Goal: Information Seeking & Learning: Learn about a topic

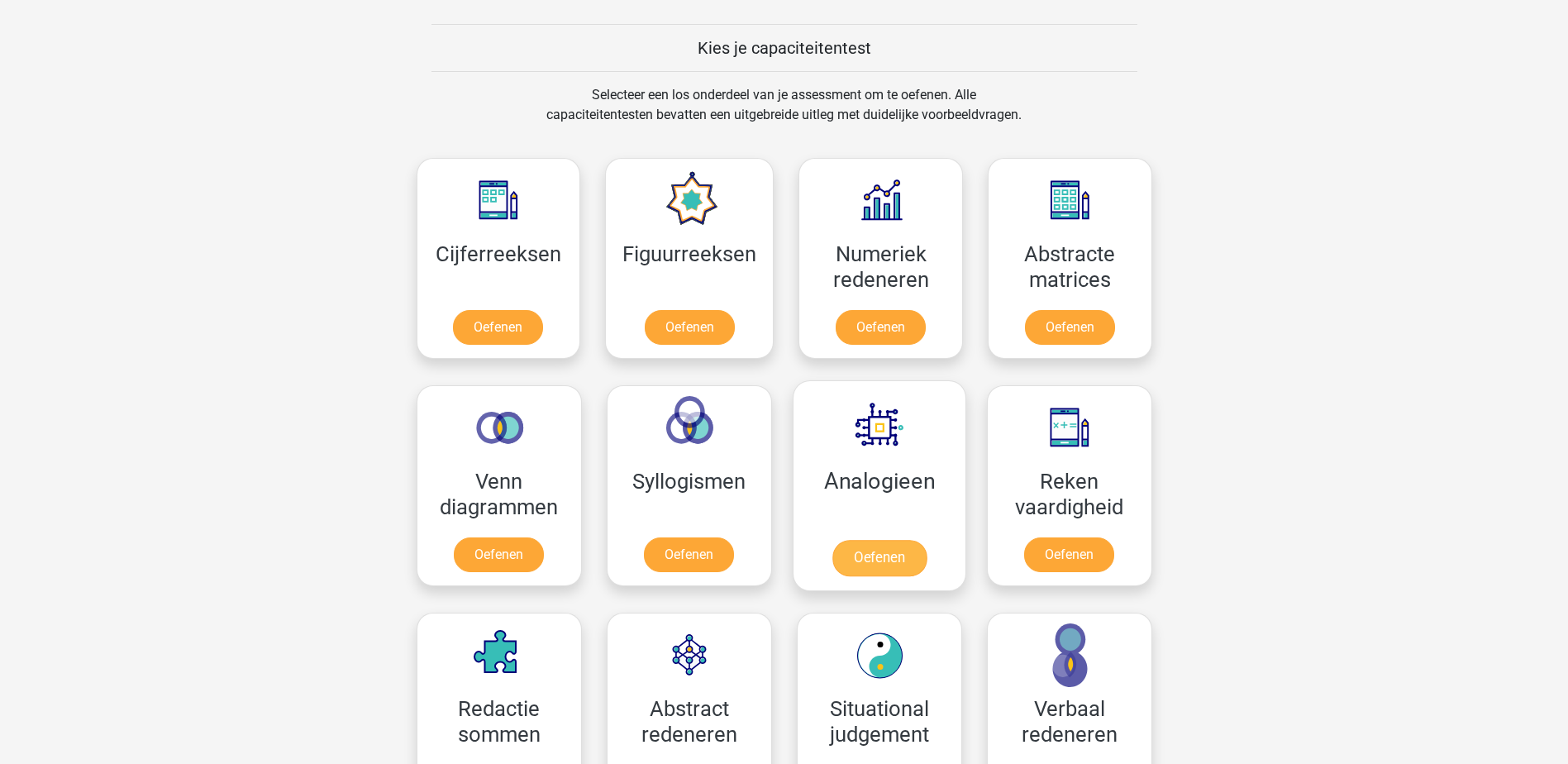
scroll to position [579, 0]
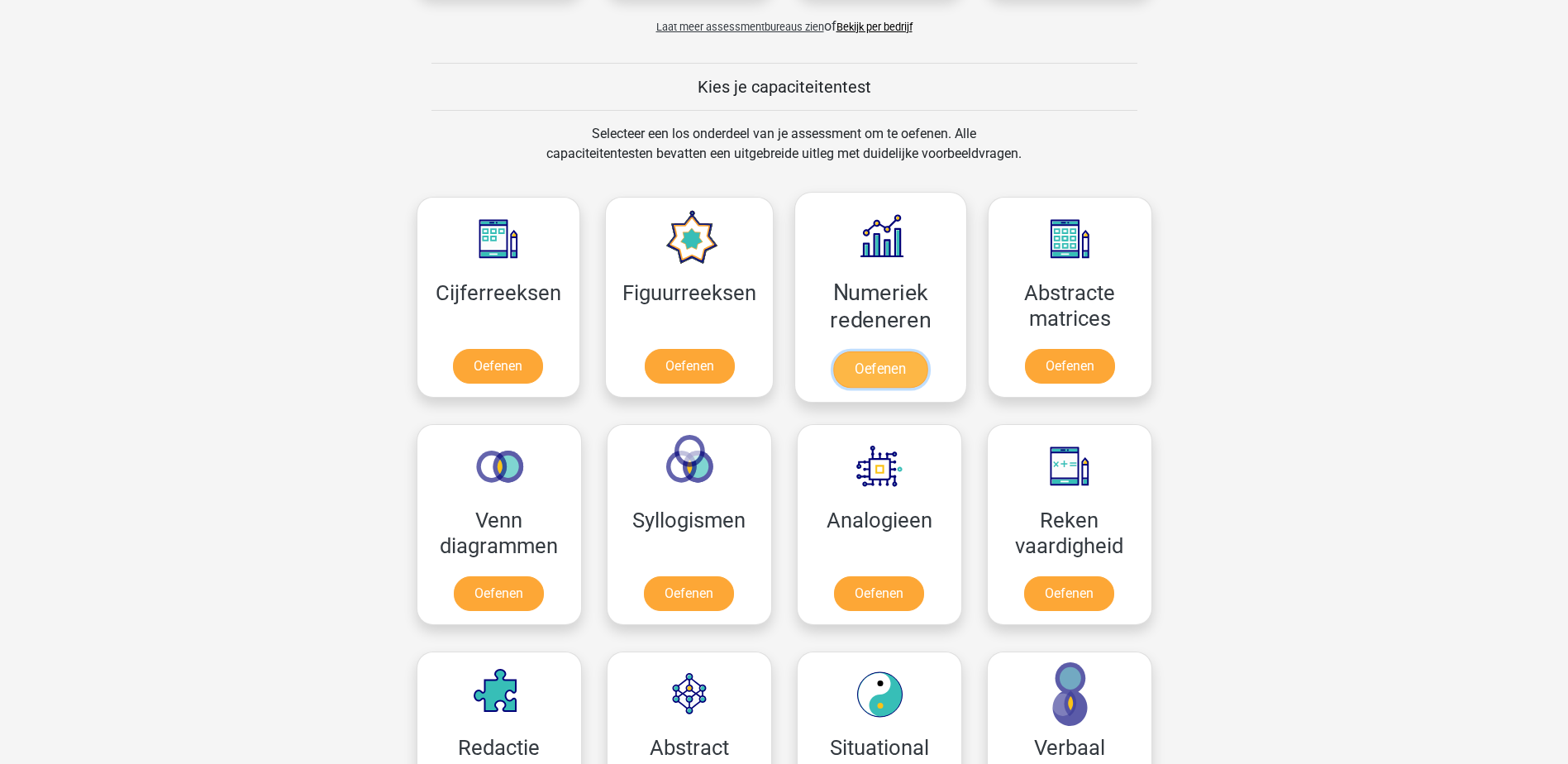
click at [890, 368] on link "Oefenen" at bounding box center [880, 369] width 94 height 36
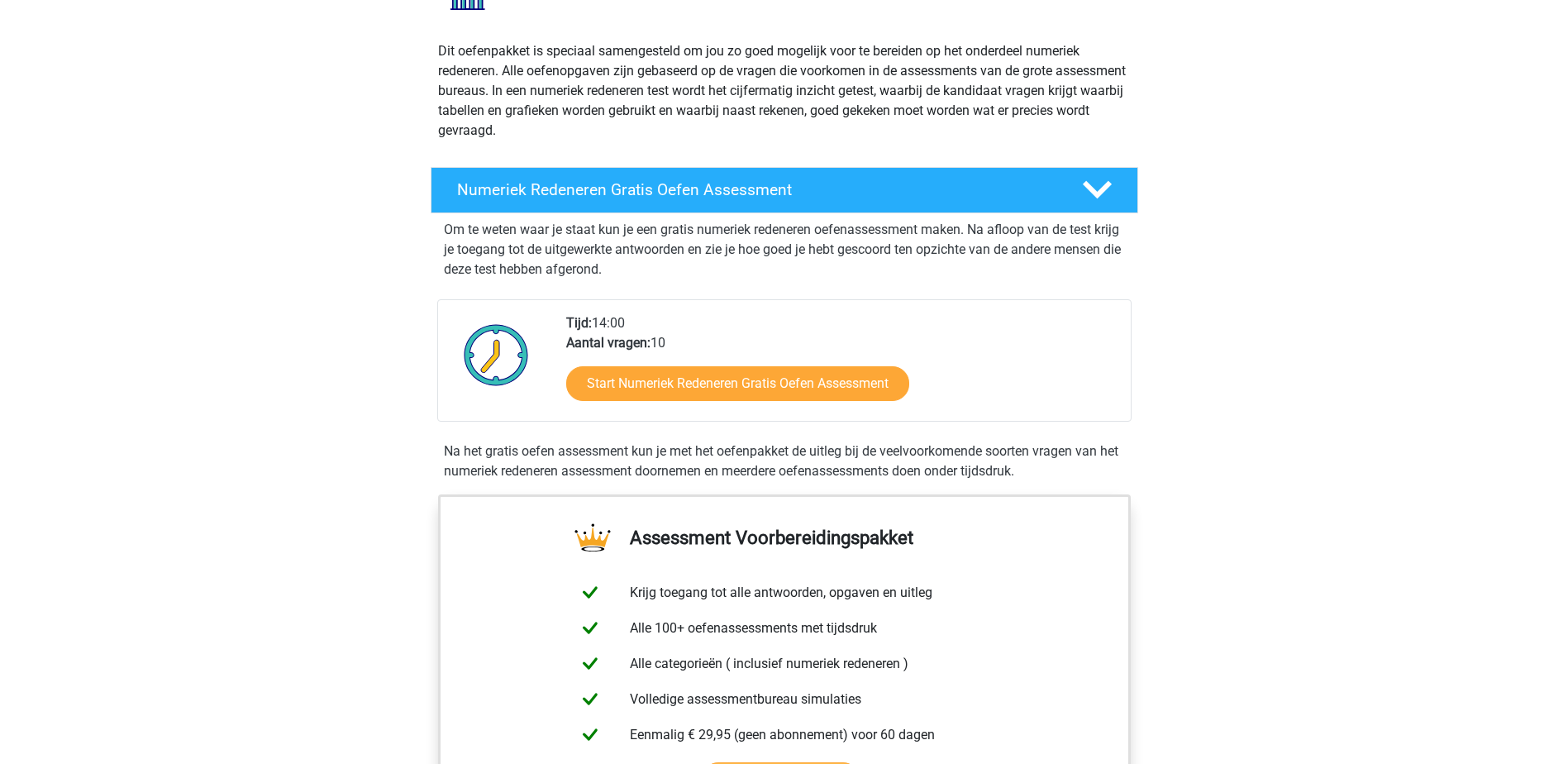
scroll to position [83, 0]
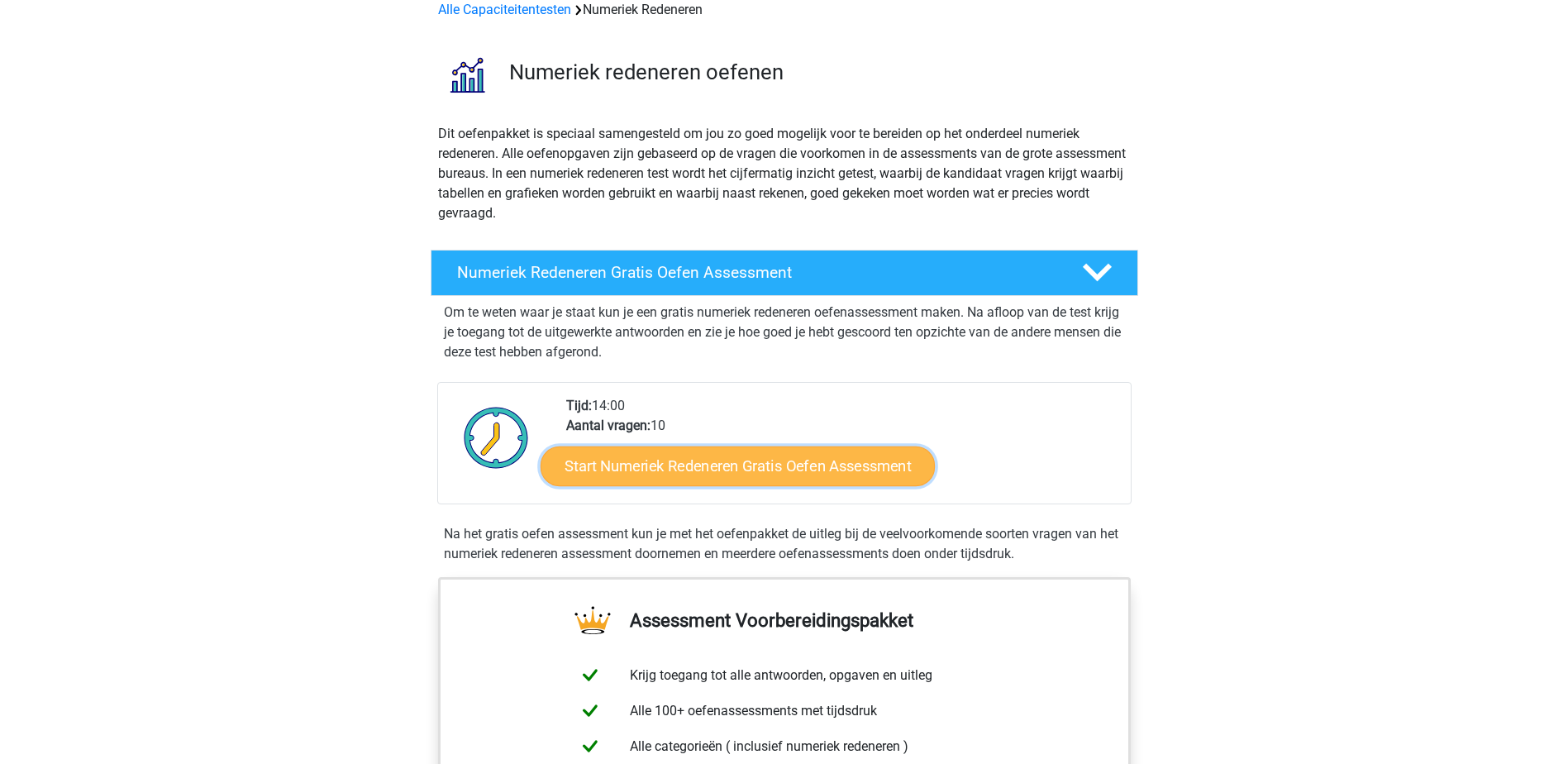
click at [742, 473] on link "Start Numeriek Redeneren Gratis Oefen Assessment" at bounding box center [737, 465] width 394 height 39
